Goal: Transaction & Acquisition: Download file/media

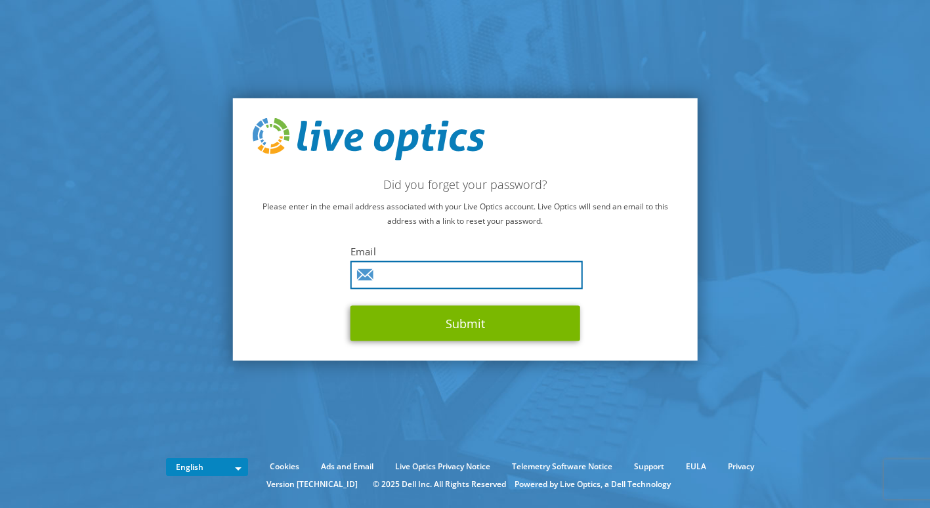
click at [525, 270] on input "text" at bounding box center [466, 275] width 232 height 28
type input "[EMAIL_ADDRESS][DOMAIN_NAME]"
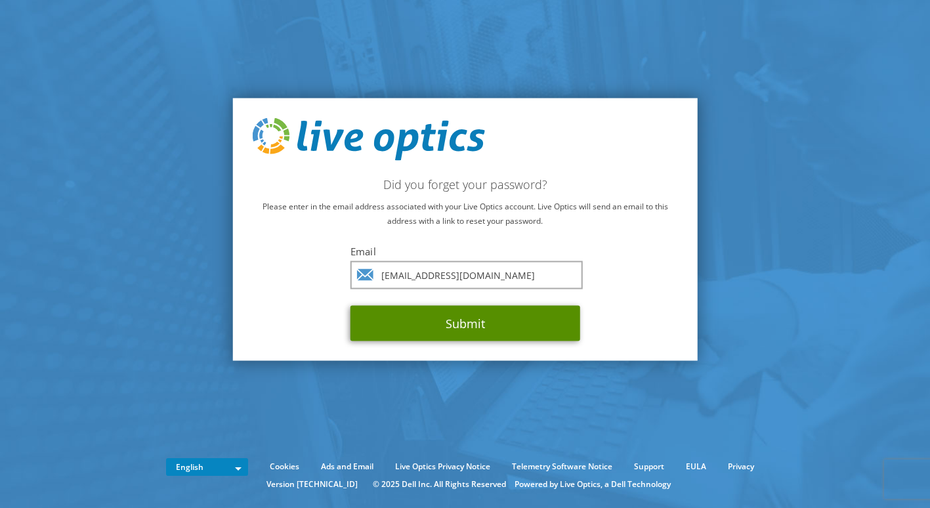
click at [466, 327] on button "Submit" at bounding box center [465, 323] width 230 height 35
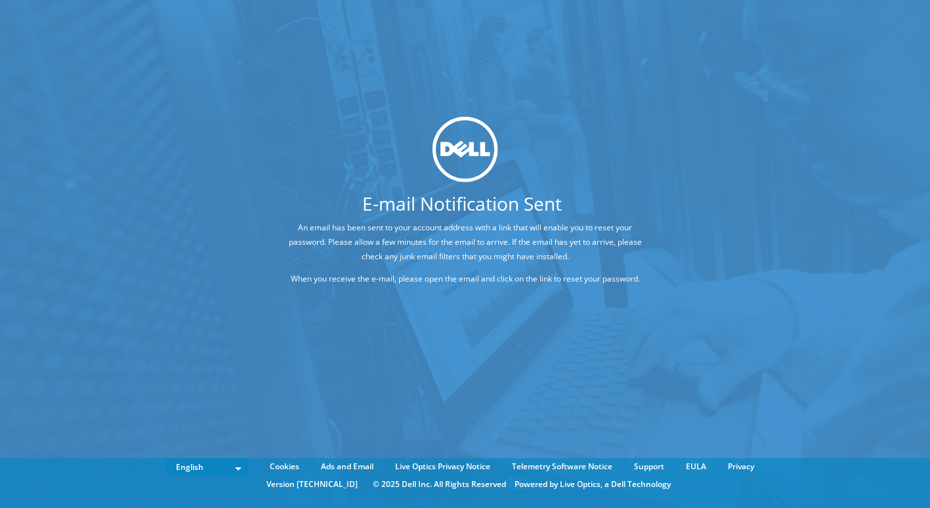
click at [512, 281] on p "When you receive the e-mail, please open the email and click on the link to res…" at bounding box center [464, 279] width 367 height 14
click at [385, 291] on div "E-mail Notification Sent An email has been sent to your account address with a …" at bounding box center [464, 205] width 465 height 178
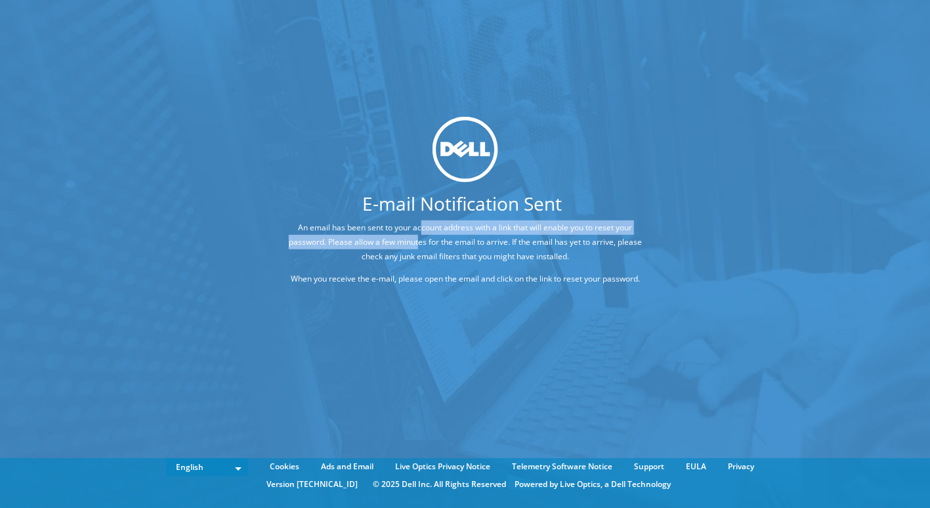
click at [420, 235] on p "An email has been sent to your account address with a link that will enable you…" at bounding box center [464, 241] width 367 height 43
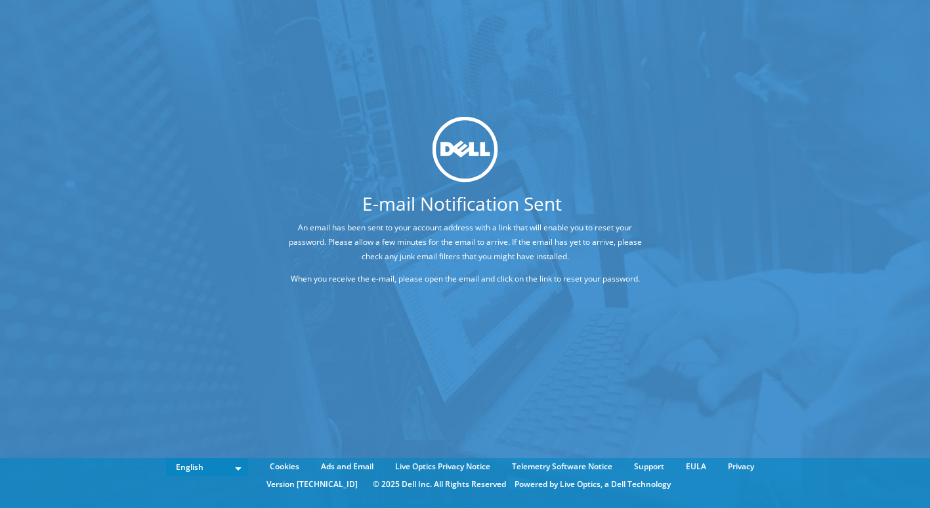
click at [430, 268] on div "An email has been sent to your account address with a link that will enable you…" at bounding box center [464, 253] width 465 height 66
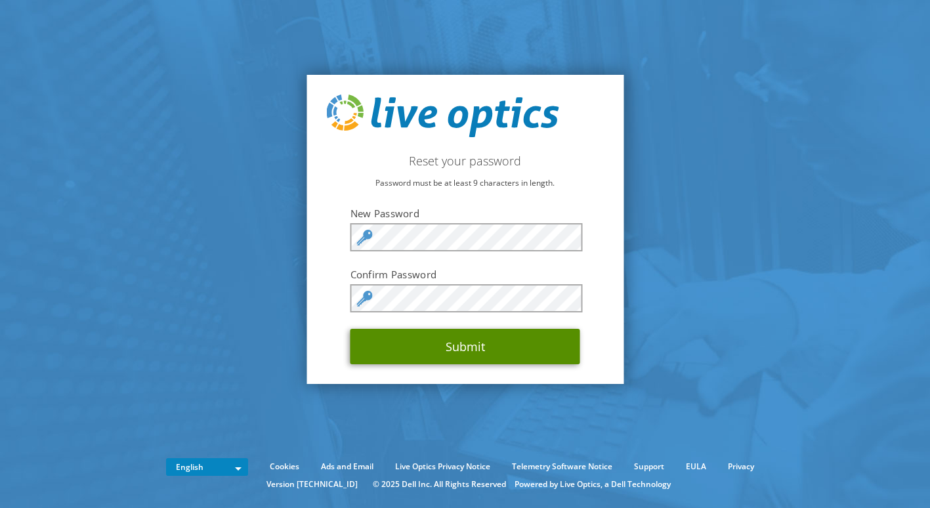
click at [510, 361] on button "Submit" at bounding box center [465, 346] width 230 height 35
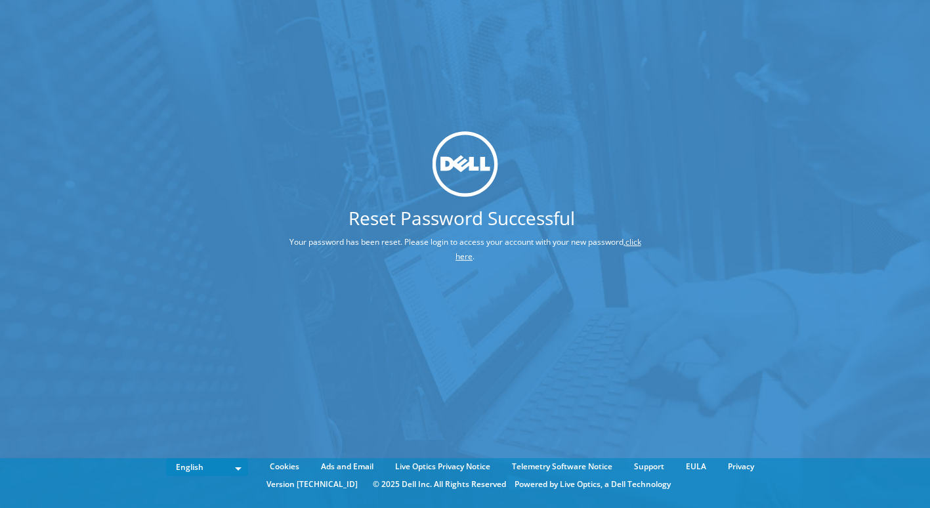
click at [467, 258] on link "click here" at bounding box center [548, 249] width 186 height 26
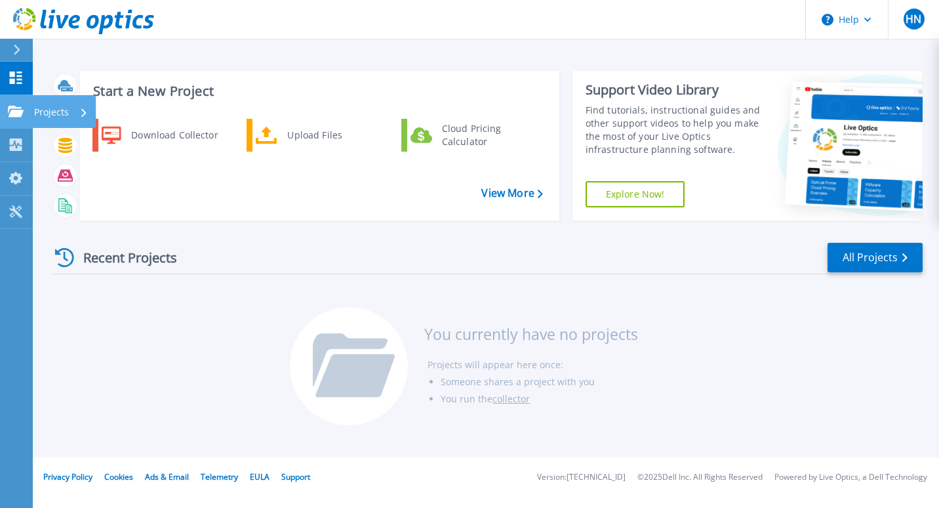
click at [12, 100] on link "Projects Projects" at bounding box center [16, 111] width 33 height 33
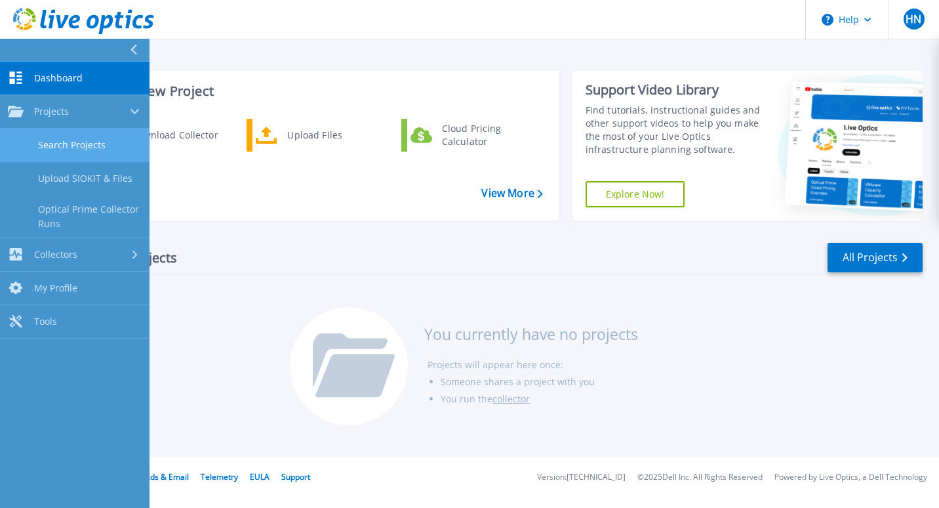
click at [110, 150] on link "Search Projects" at bounding box center [75, 145] width 150 height 33
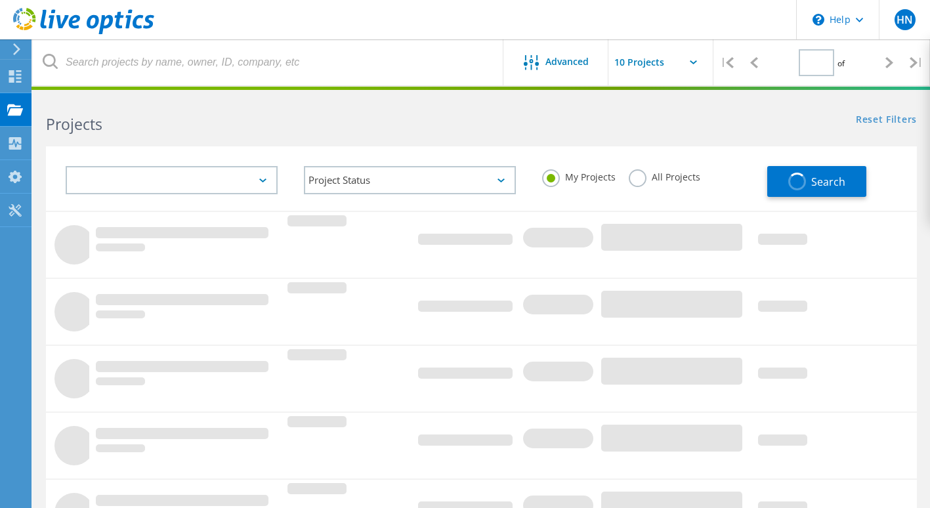
type input "1"
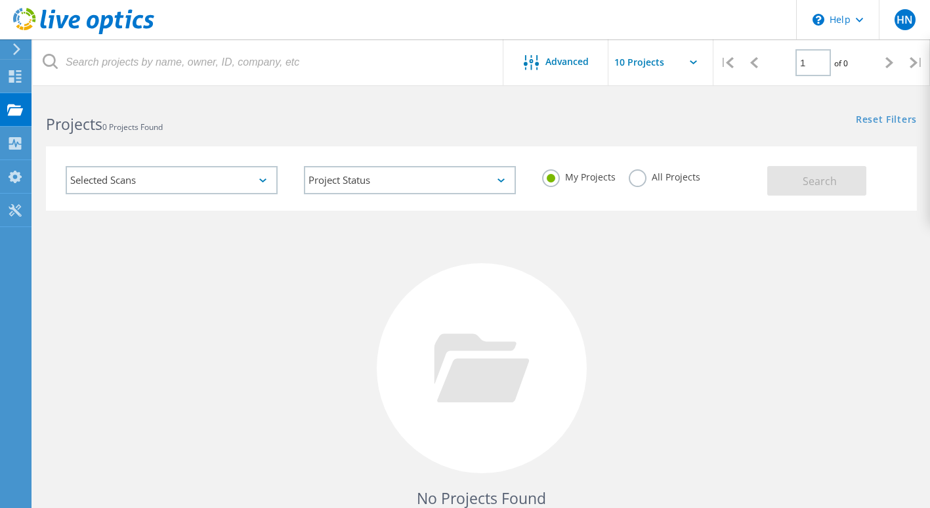
click at [269, 176] on div "Selected Scans" at bounding box center [172, 180] width 212 height 28
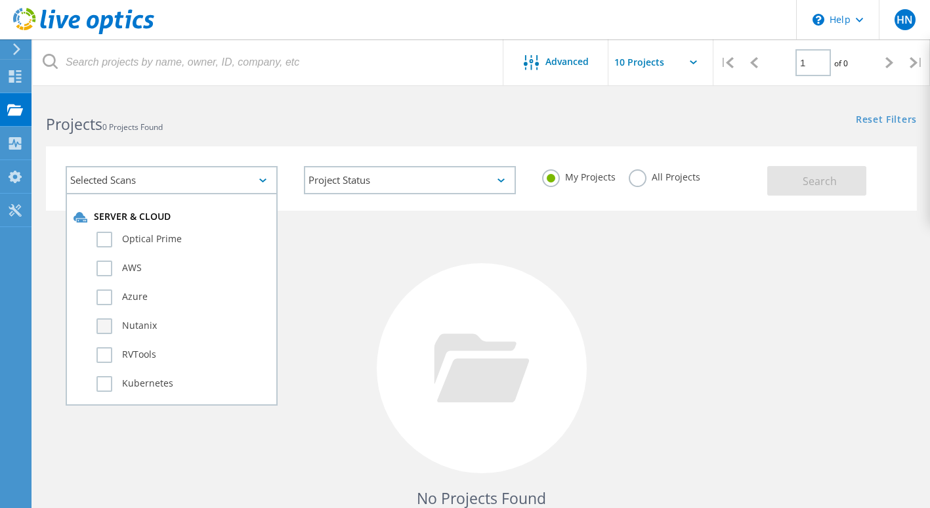
click at [105, 323] on label "Nutanix" at bounding box center [182, 326] width 173 height 16
click at [0, 0] on input "Nutanix" at bounding box center [0, 0] width 0 height 0
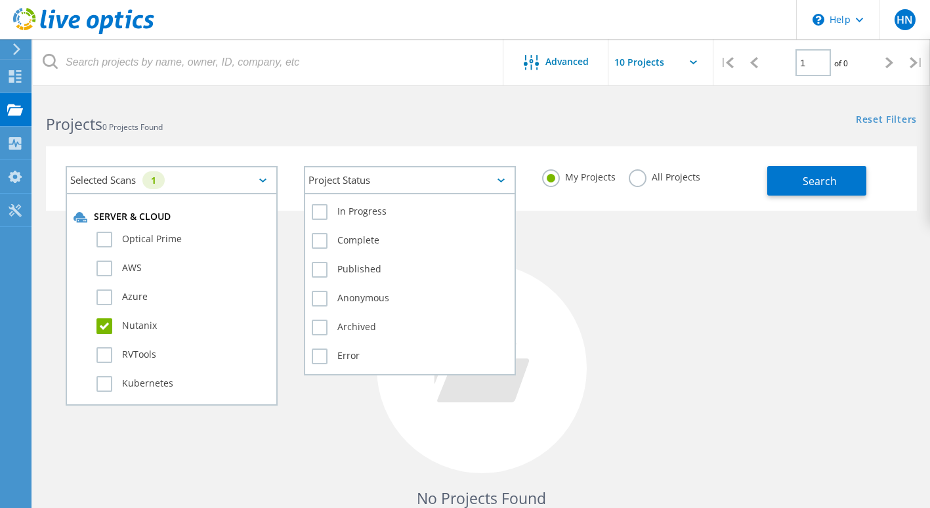
click at [506, 173] on div "Project Status" at bounding box center [410, 180] width 212 height 28
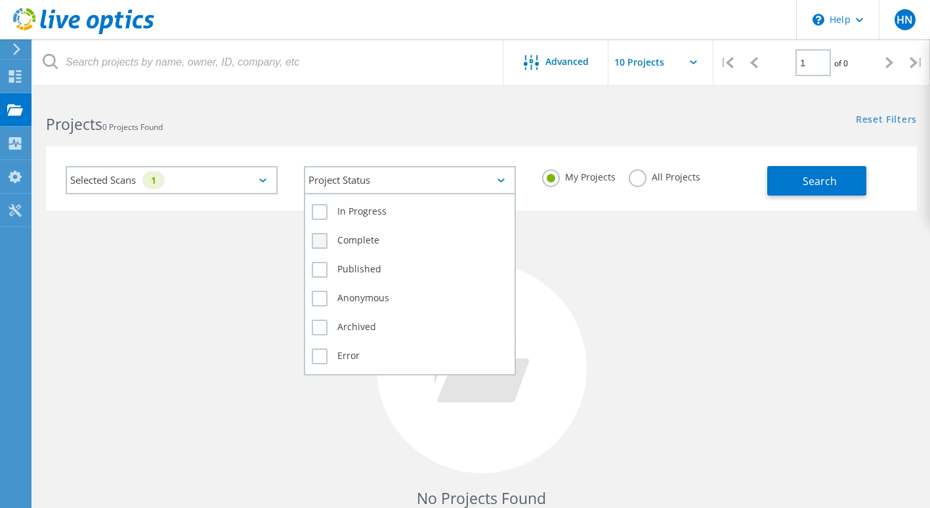
click at [455, 239] on label "Complete" at bounding box center [410, 241] width 196 height 16
click at [0, 0] on input "Complete" at bounding box center [0, 0] width 0 height 0
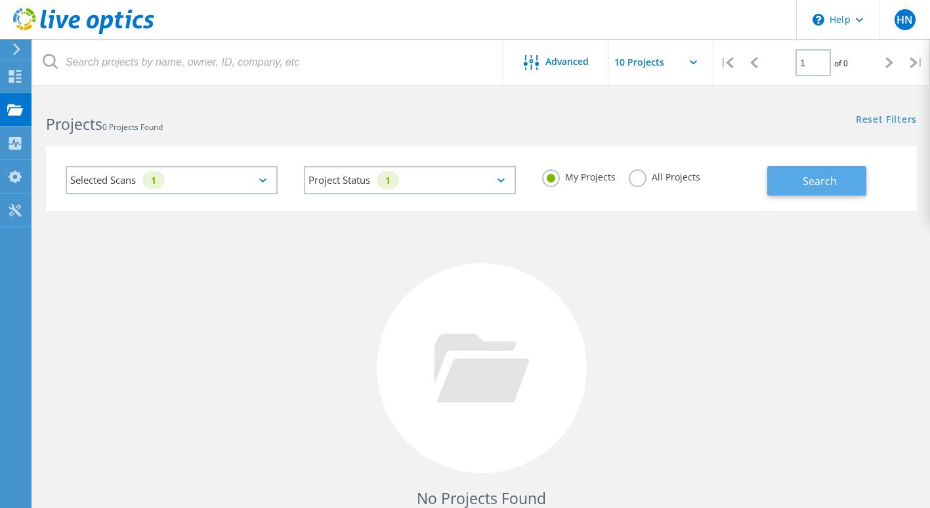
click at [802, 186] on span "Search" at bounding box center [819, 181] width 34 height 14
click at [651, 66] on input "text" at bounding box center [673, 62] width 131 height 46
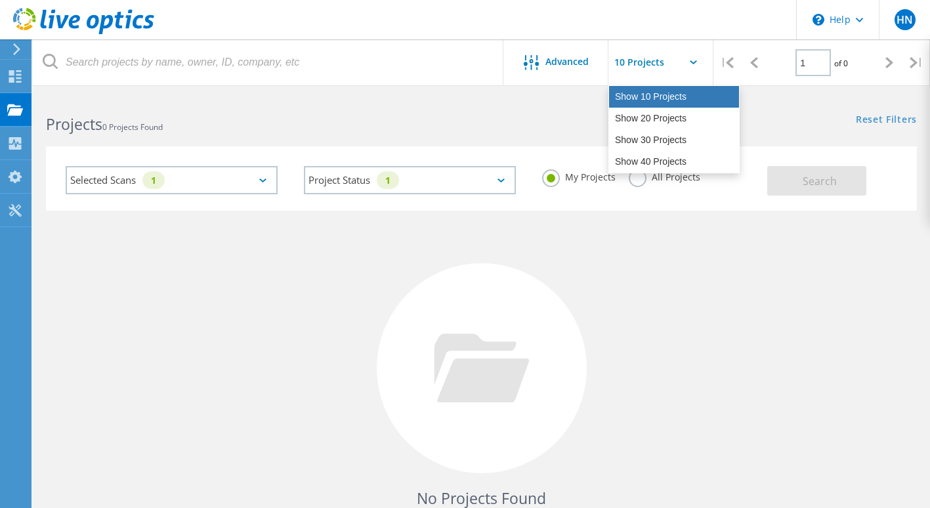
click at [663, 94] on div "Show 10 Projects" at bounding box center [674, 97] width 130 height 22
type input "Show 10 Projects"
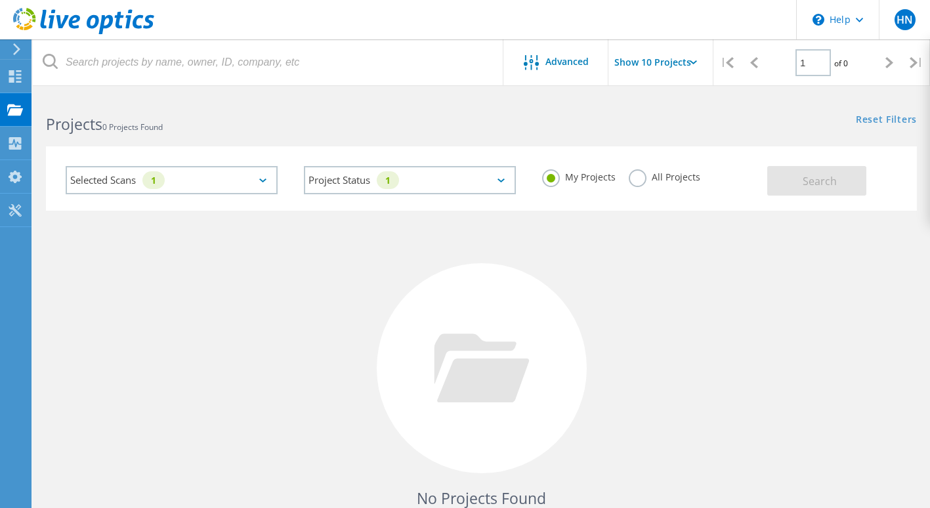
click at [267, 177] on div "Selected Scans 1" at bounding box center [172, 180] width 212 height 28
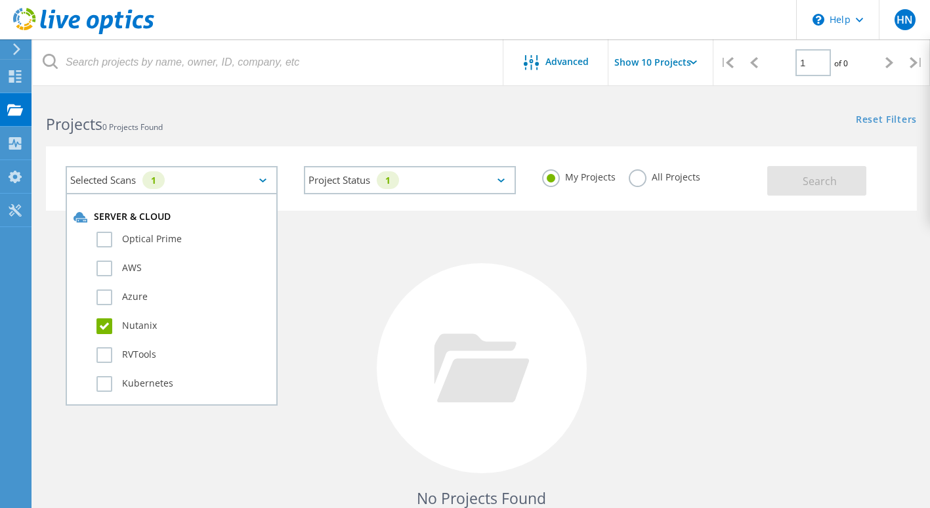
click at [264, 178] on div "Selected Scans 1" at bounding box center [172, 180] width 212 height 28
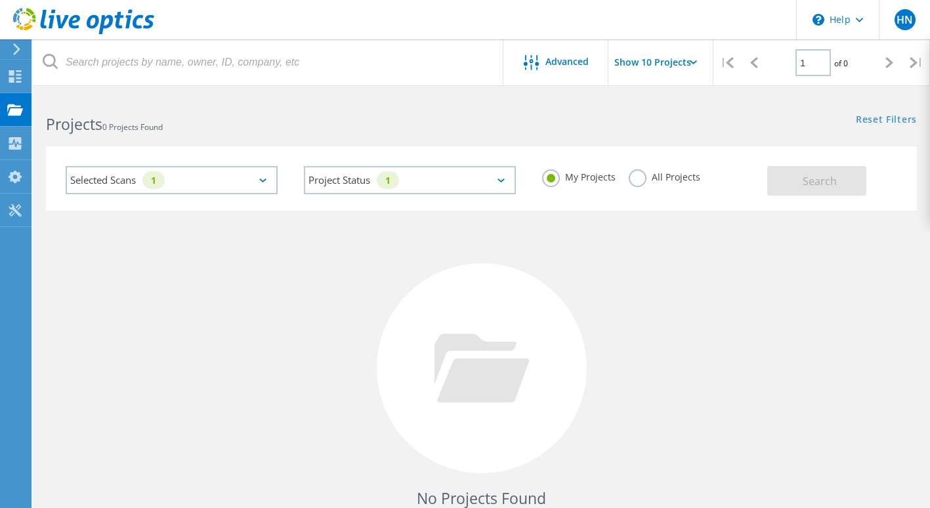
click at [262, 179] on icon at bounding box center [262, 180] width 7 height 4
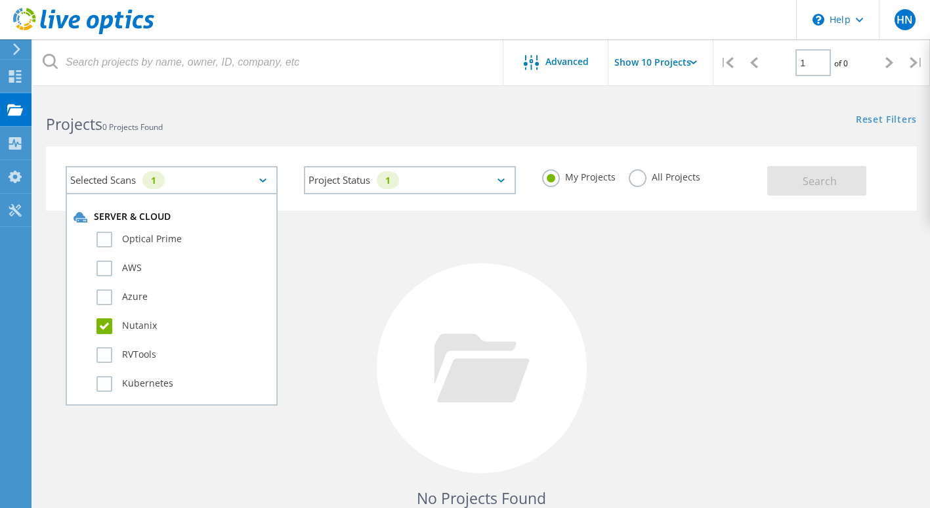
click at [98, 321] on label "Nutanix" at bounding box center [182, 326] width 173 height 16
click at [0, 0] on input "Nutanix" at bounding box center [0, 0] width 0 height 0
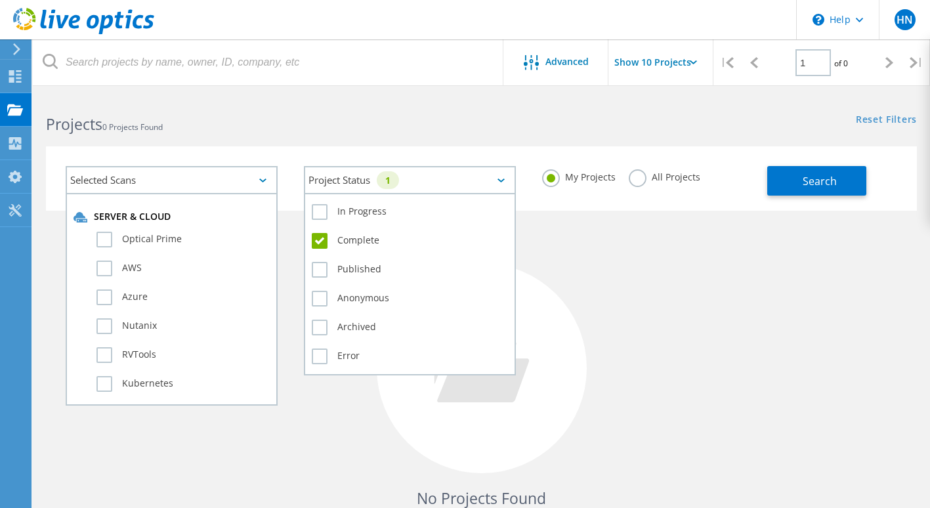
click at [497, 184] on div "Project Status 1" at bounding box center [410, 180] width 212 height 28
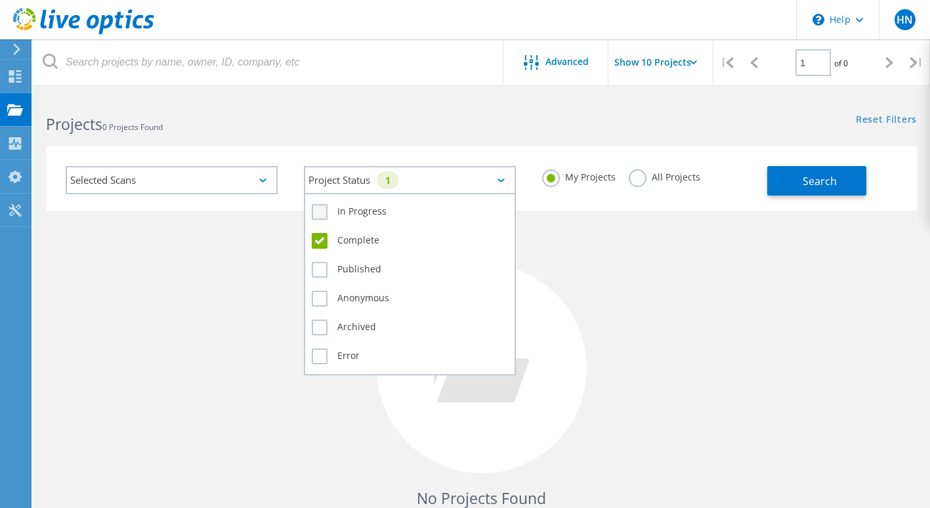
click at [320, 215] on label "In Progress" at bounding box center [410, 212] width 196 height 16
click at [0, 0] on input "In Progress" at bounding box center [0, 0] width 0 height 0
click at [321, 241] on label "Complete" at bounding box center [410, 241] width 196 height 16
click at [0, 0] on input "Complete" at bounding box center [0, 0] width 0 height 0
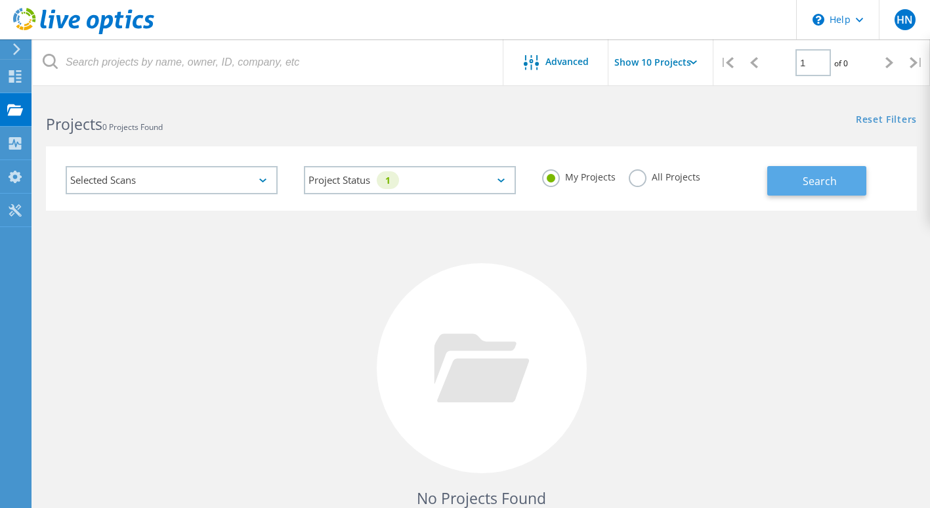
click at [789, 186] on button "Search" at bounding box center [816, 181] width 99 height 30
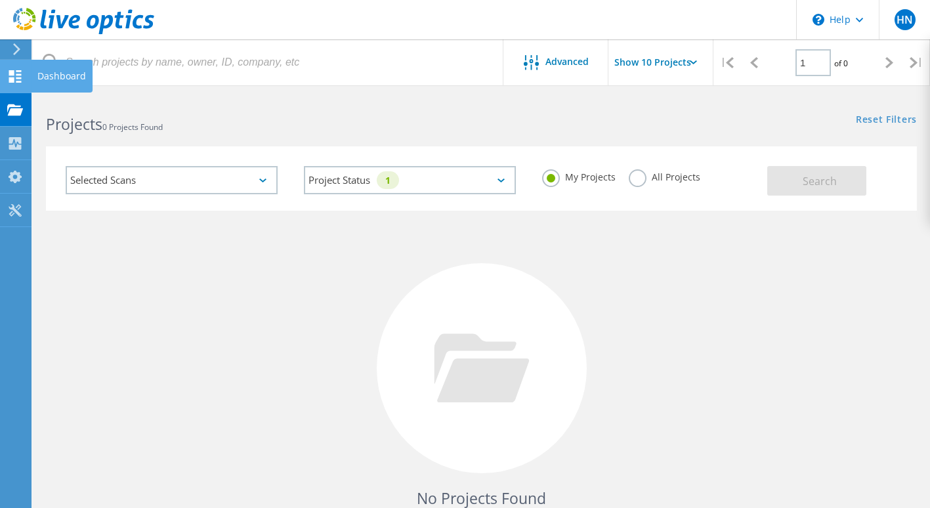
click at [22, 82] on icon at bounding box center [15, 76] width 16 height 12
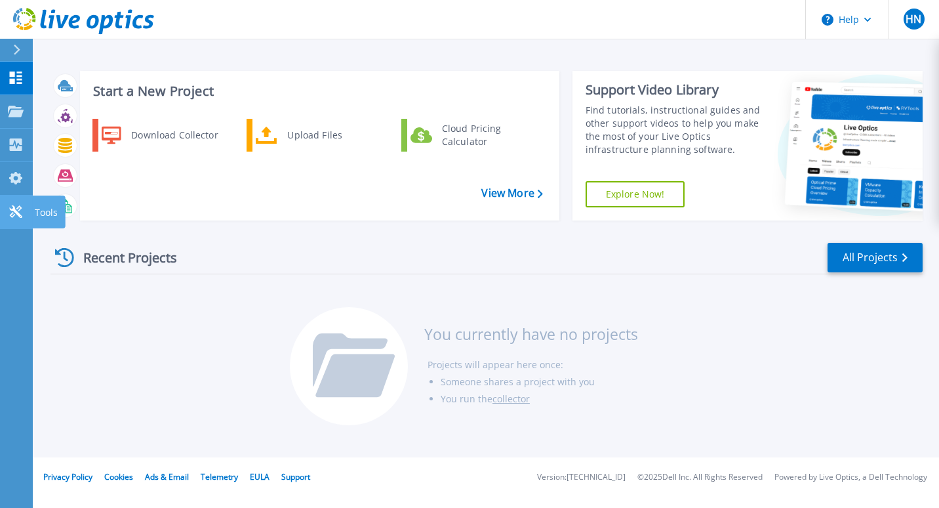
click at [8, 213] on icon at bounding box center [16, 211] width 16 height 12
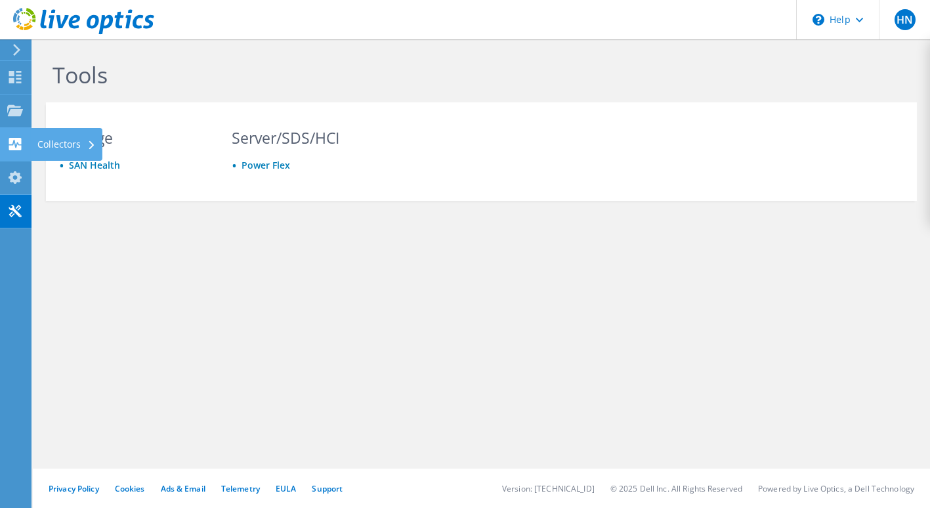
click at [14, 143] on use at bounding box center [15, 144] width 12 height 12
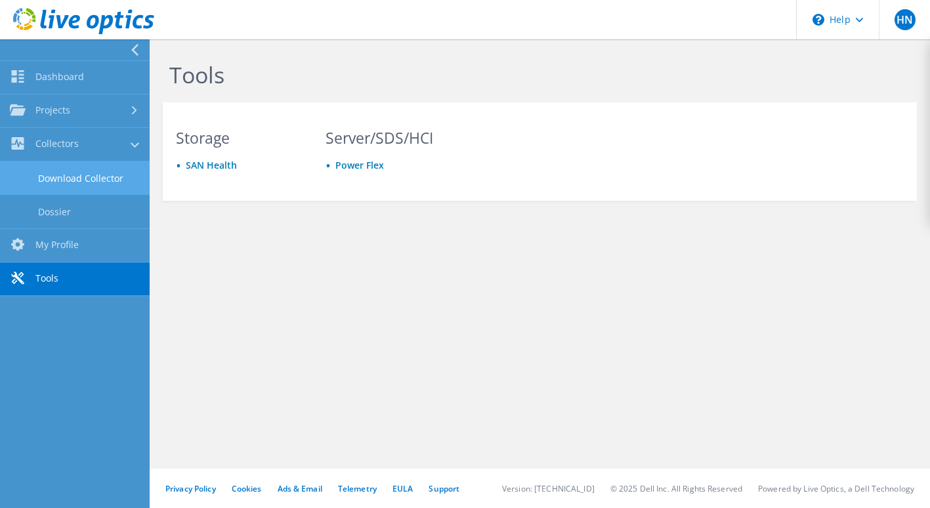
click at [104, 184] on link "Download Collector" at bounding box center [75, 177] width 150 height 33
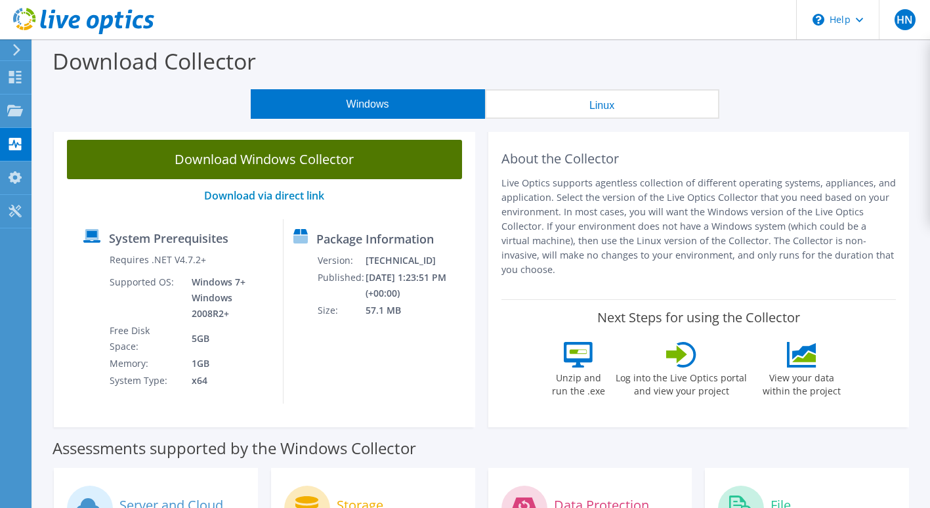
click at [302, 173] on link "Download Windows Collector" at bounding box center [264, 159] width 395 height 39
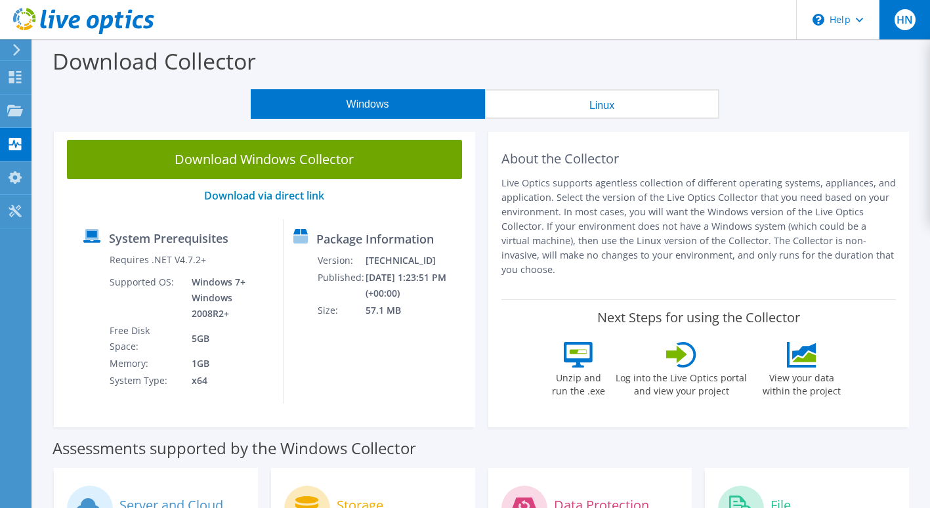
click at [897, 22] on span "HN" at bounding box center [904, 19] width 21 height 21
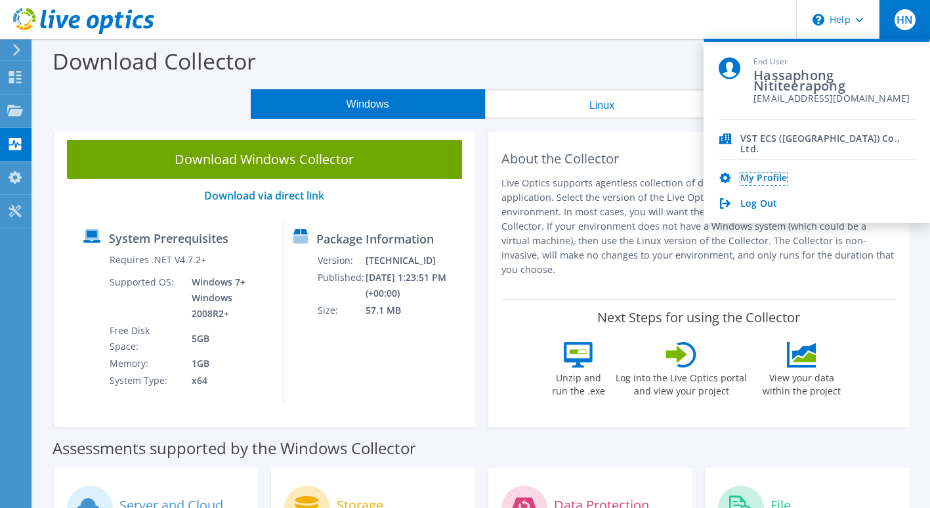
click at [754, 171] on div "My Profile Log Out" at bounding box center [816, 184] width 196 height 51
click at [509, 111] on button "Linux" at bounding box center [602, 104] width 234 height 30
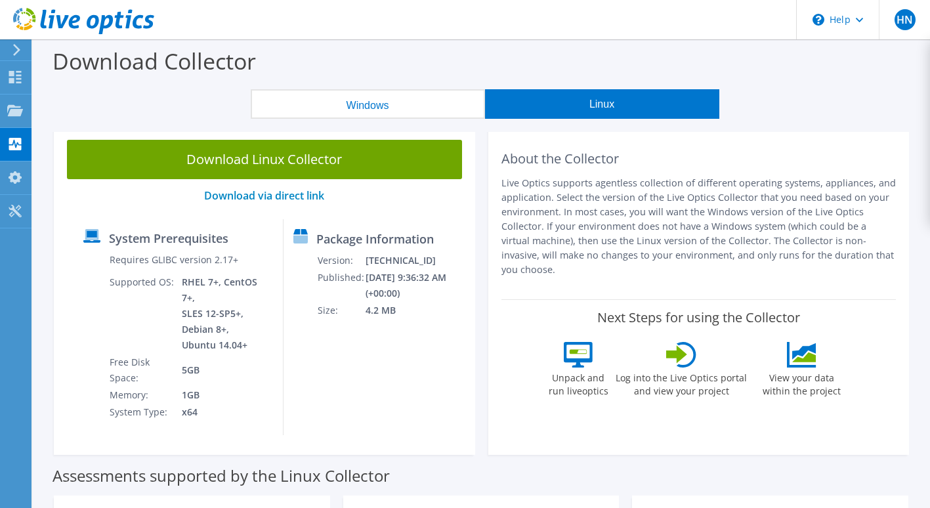
click at [418, 107] on button "Windows" at bounding box center [368, 104] width 234 height 30
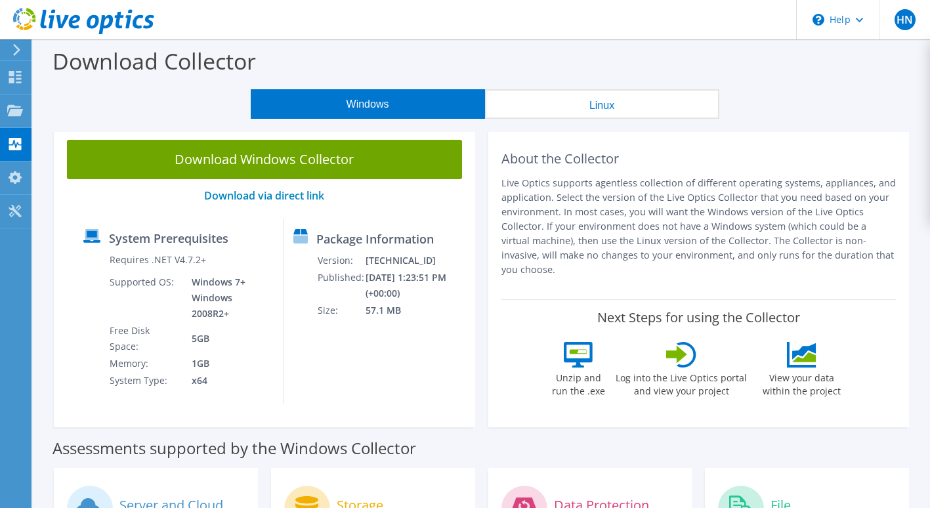
click at [569, 110] on button "Linux" at bounding box center [602, 104] width 234 height 30
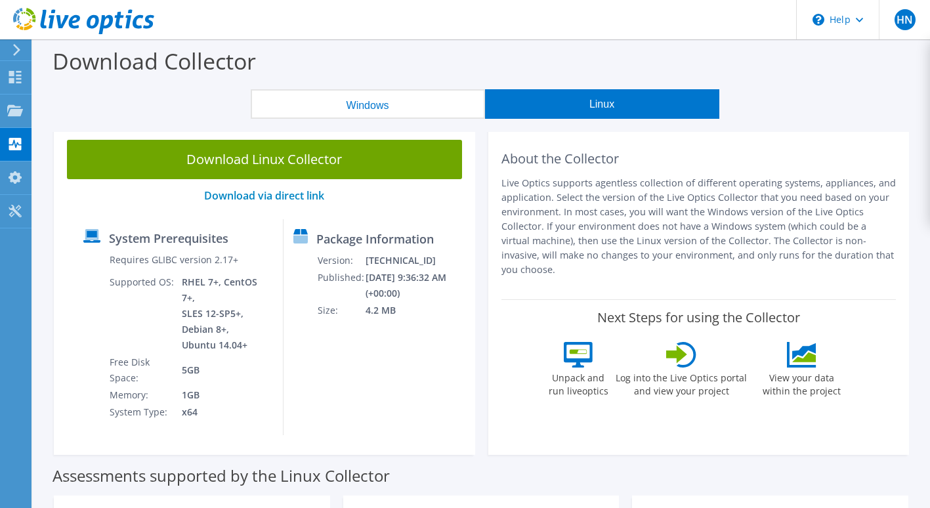
click at [394, 105] on button "Windows" at bounding box center [368, 104] width 234 height 30
